Goal: Task Accomplishment & Management: Manage account settings

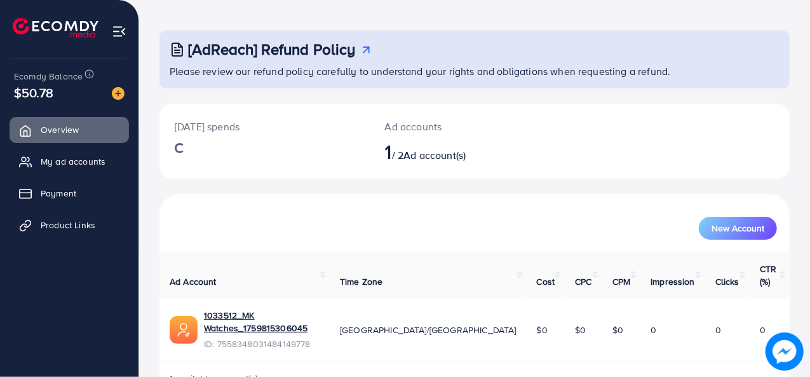
scroll to position [60, 0]
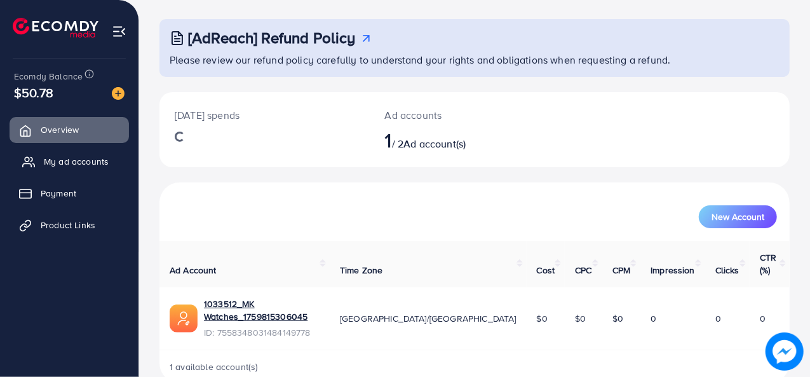
click at [44, 157] on span "My ad accounts" at bounding box center [76, 161] width 65 height 13
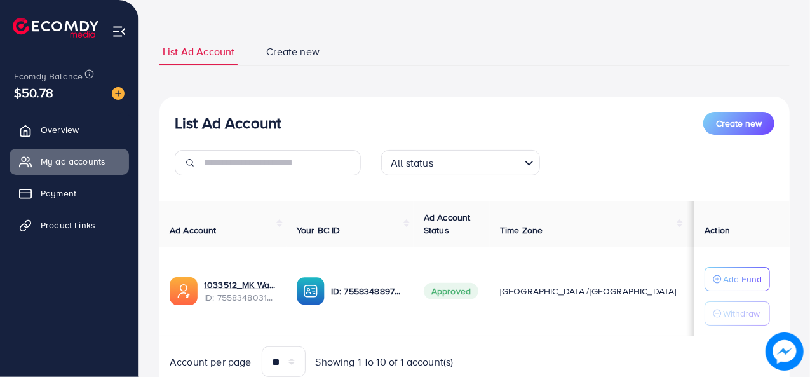
scroll to position [42, 0]
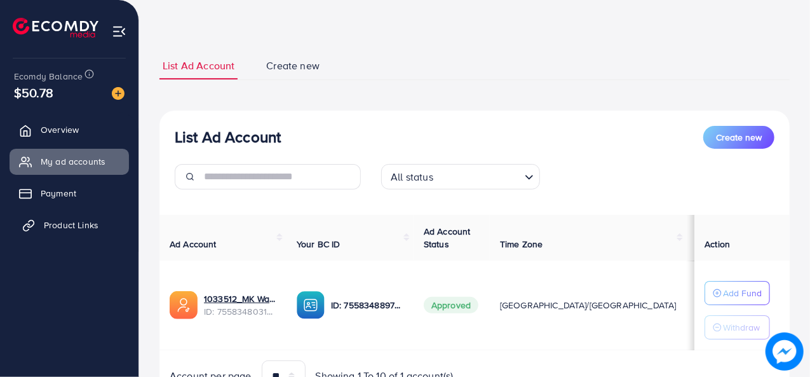
click at [29, 232] on link "Product Links" at bounding box center [69, 224] width 119 height 25
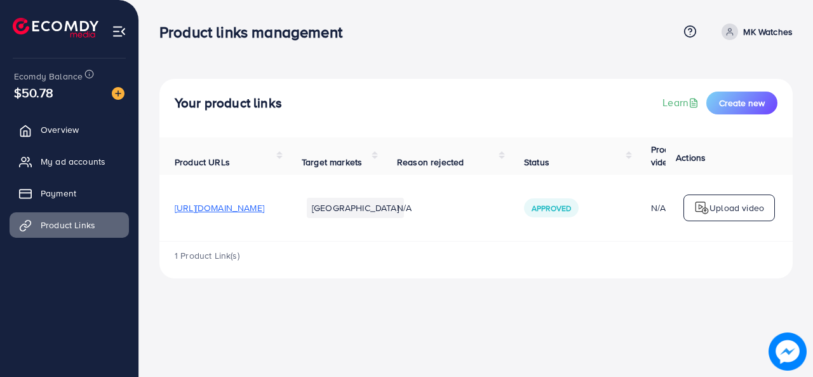
drag, startPoint x: 294, startPoint y: 240, endPoint x: 660, endPoint y: 240, distance: 365.3
click at [660, 240] on tr "https://mkwatchesofficial.store/products/piaoma-watch-double-time-display-with-…" at bounding box center [555, 208] width 792 height 67
click at [622, 328] on div "Product links management Help Center Contact Support Term and policy About Us M…" at bounding box center [406, 188] width 813 height 377
